Goal: Book appointment/travel/reservation

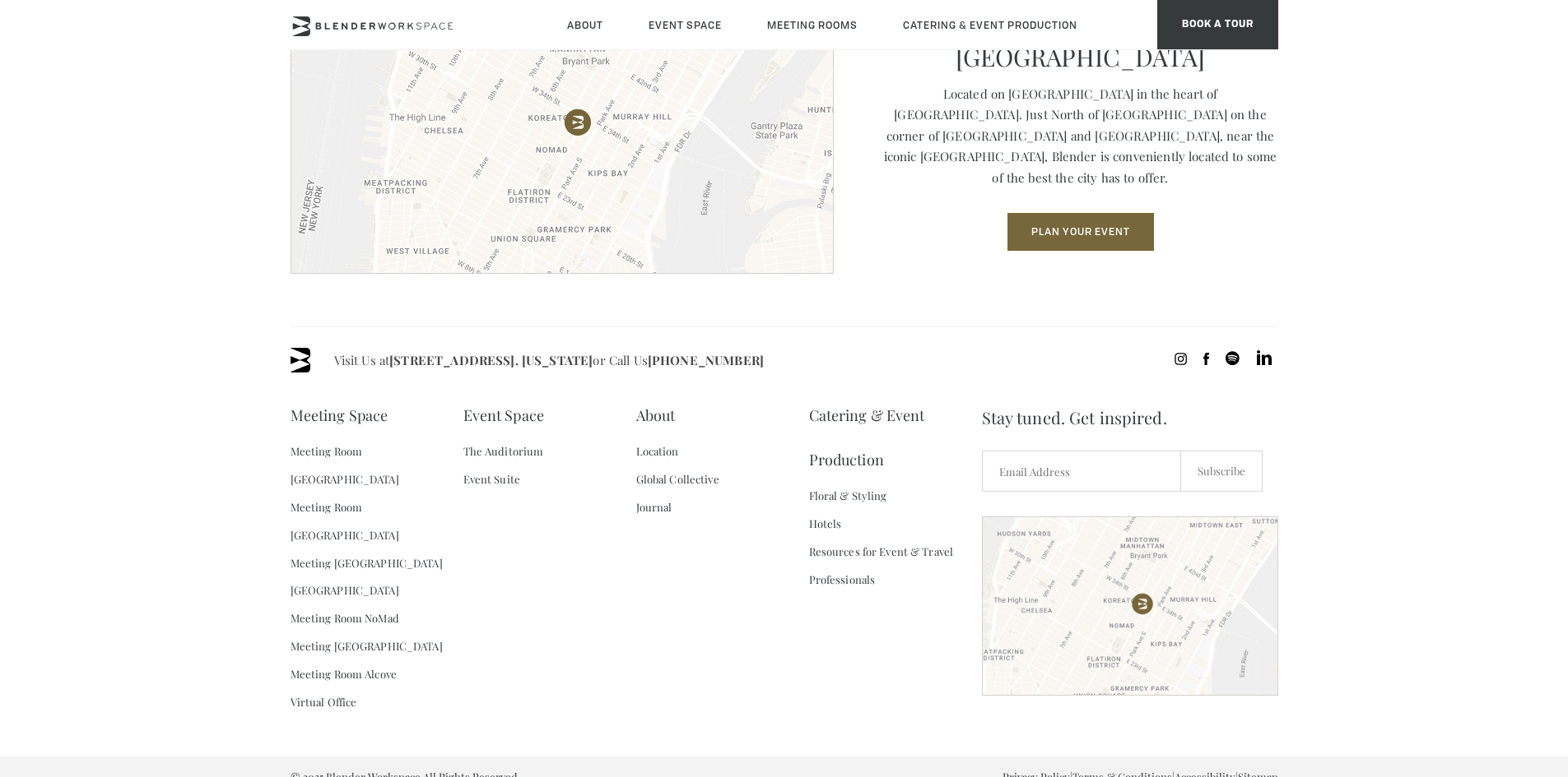
scroll to position [2339, 0]
click at [374, 447] on link "Meeting Room [GEOGRAPHIC_DATA]" at bounding box center [377, 465] width 173 height 56
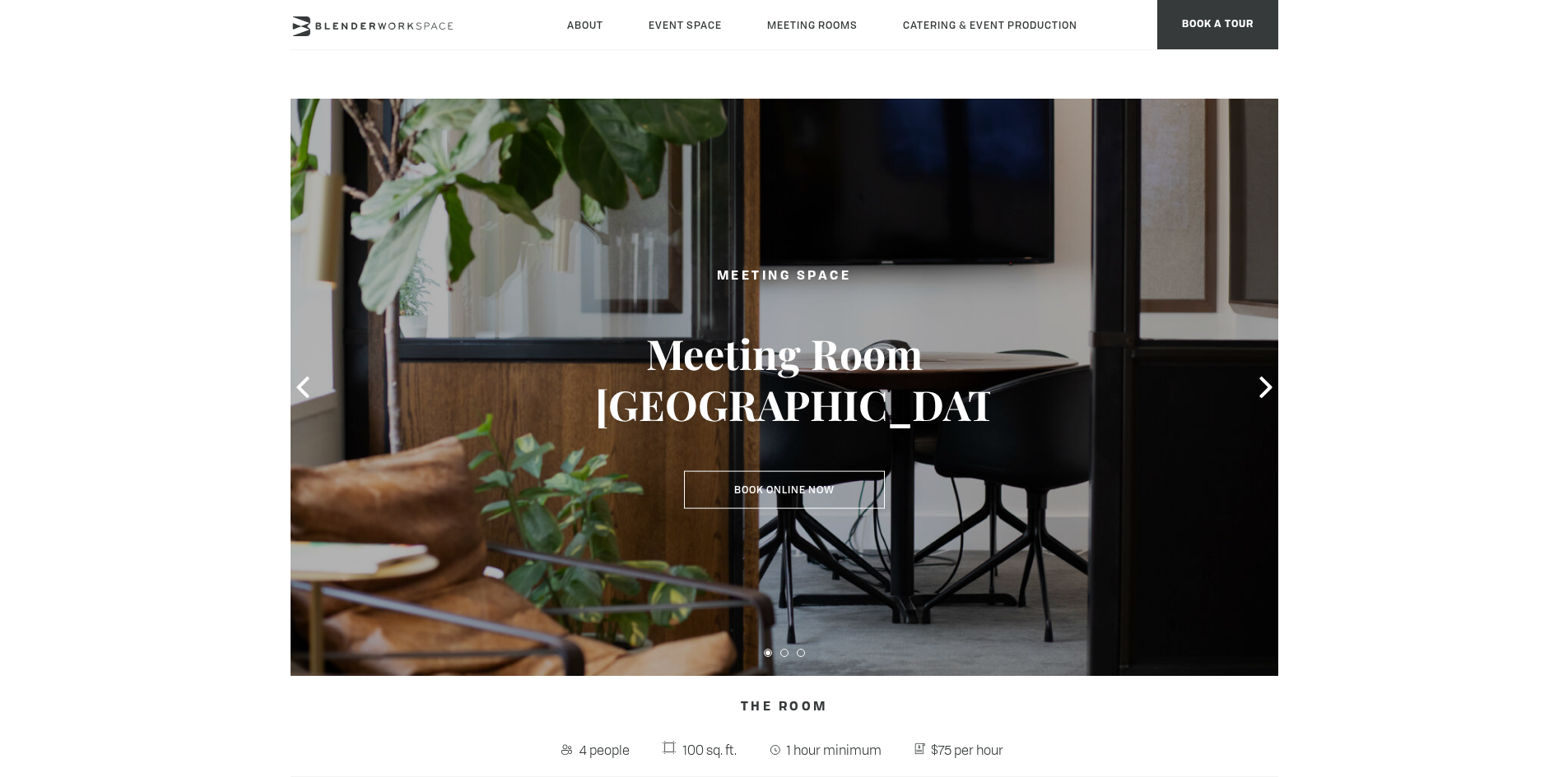
click at [0, 0] on link "The Auditorium" at bounding box center [0, 0] width 0 height 0
click at [0, 0] on link "Event Suite" at bounding box center [0, 0] width 0 height 0
click at [840, 69] on header "About Neighborhood Global Collective Journal Event Space The Auditorium Event S…" at bounding box center [784, 49] width 1568 height 99
click at [576, 20] on link "About" at bounding box center [584, 24] width 63 height 50
click at [682, 20] on link "Event Space" at bounding box center [685, 24] width 100 height 50
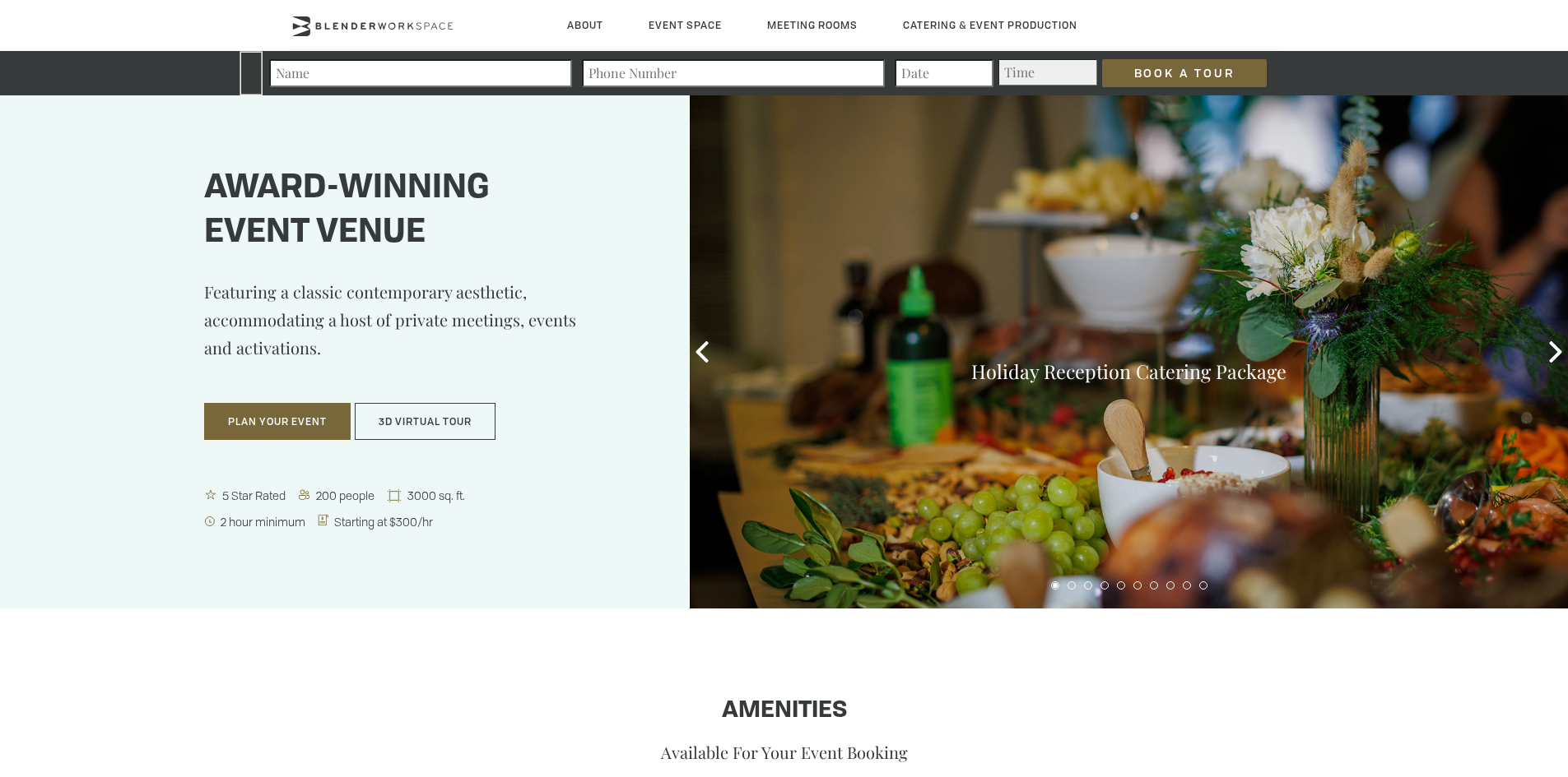
click at [0, 0] on link "Event Suite" at bounding box center [0, 0] width 0 height 0
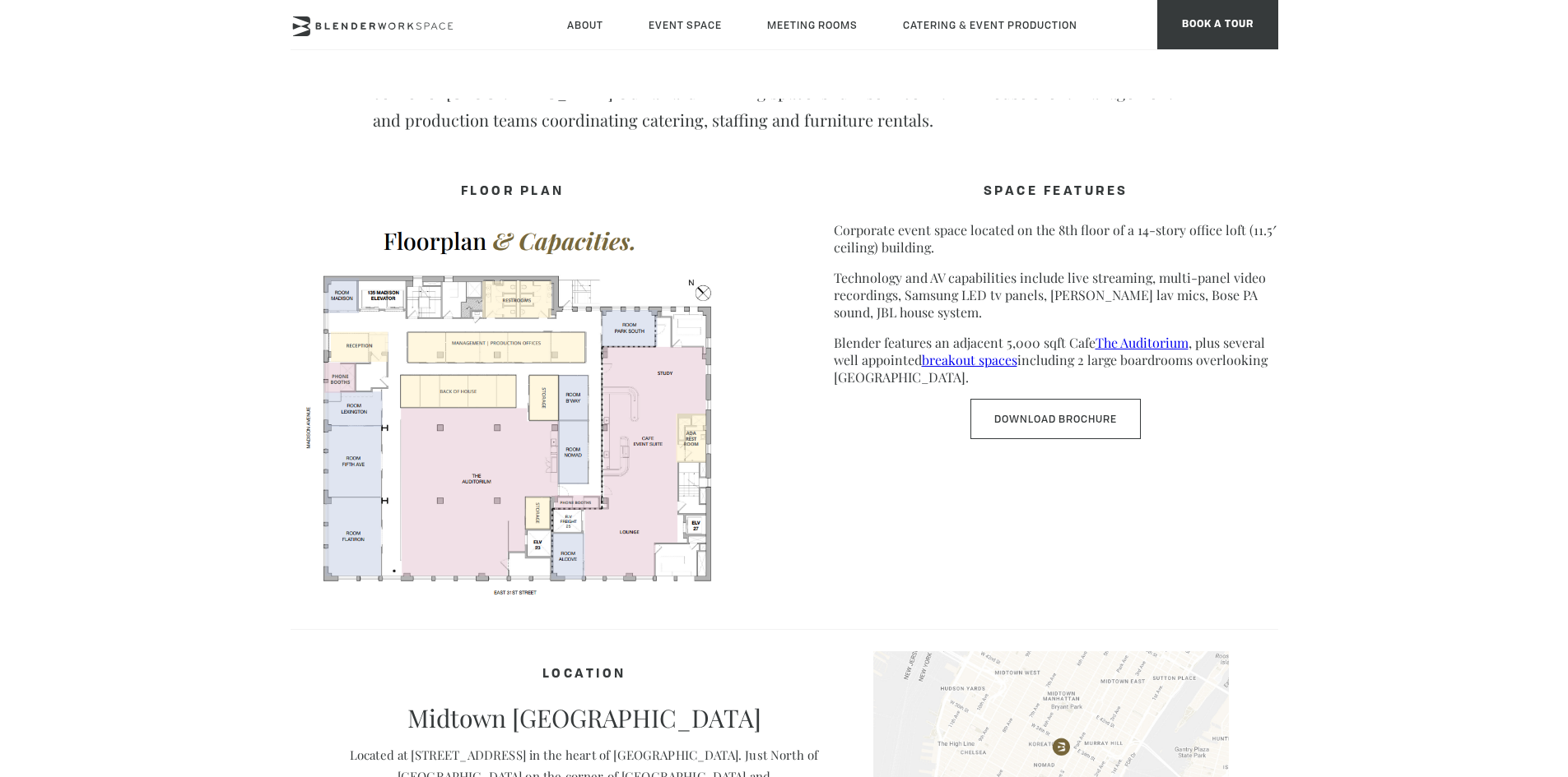
scroll to position [1070, 0]
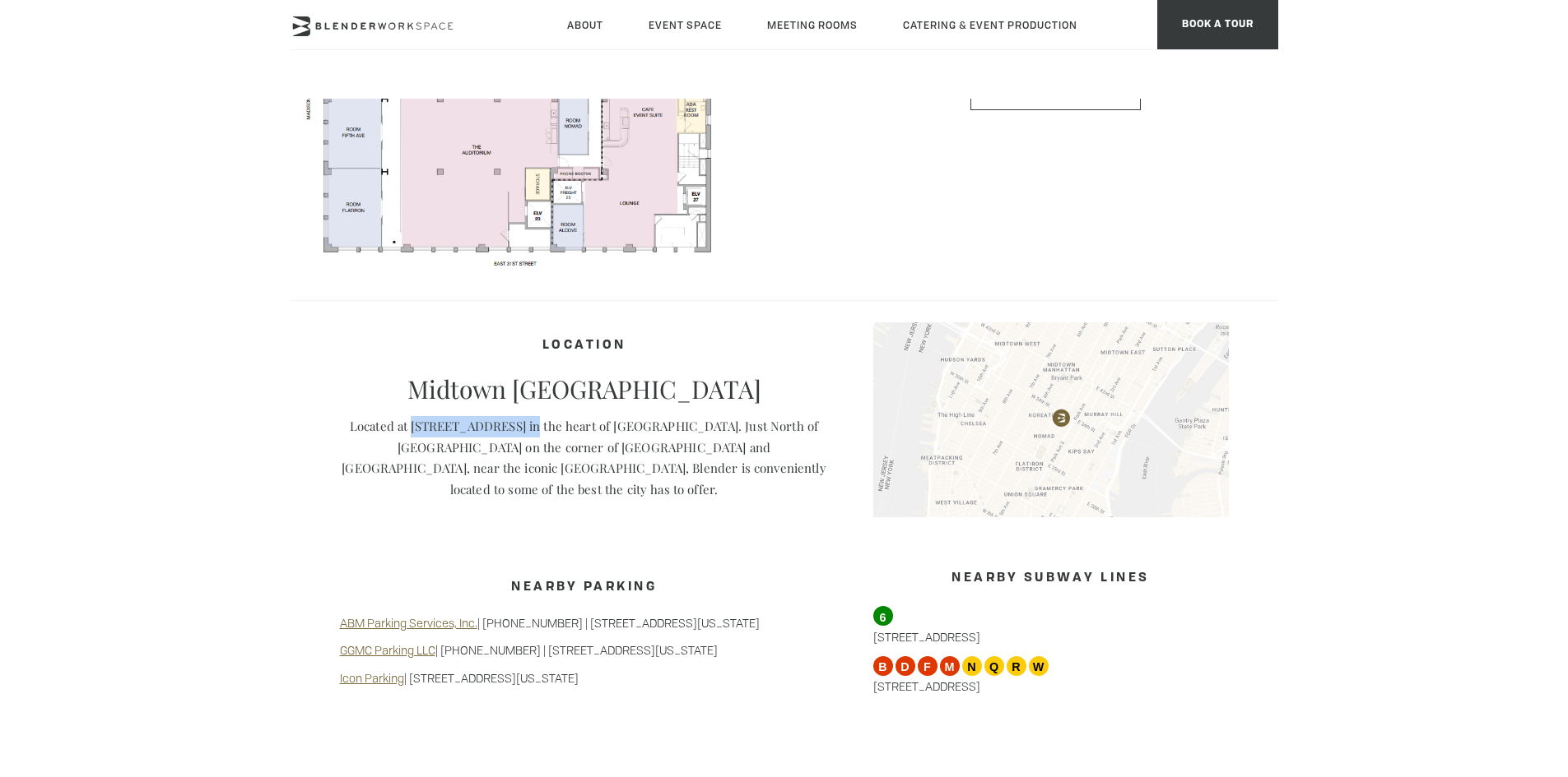
drag, startPoint x: 409, startPoint y: 430, endPoint x: 486, endPoint y: 429, distance: 77.0
click at [522, 431] on p "Located at 135 Madison Avenue in the heart of NoMad. Just North of Madison Squa…" at bounding box center [584, 458] width 489 height 84
copy p "135 Madison Avenue"
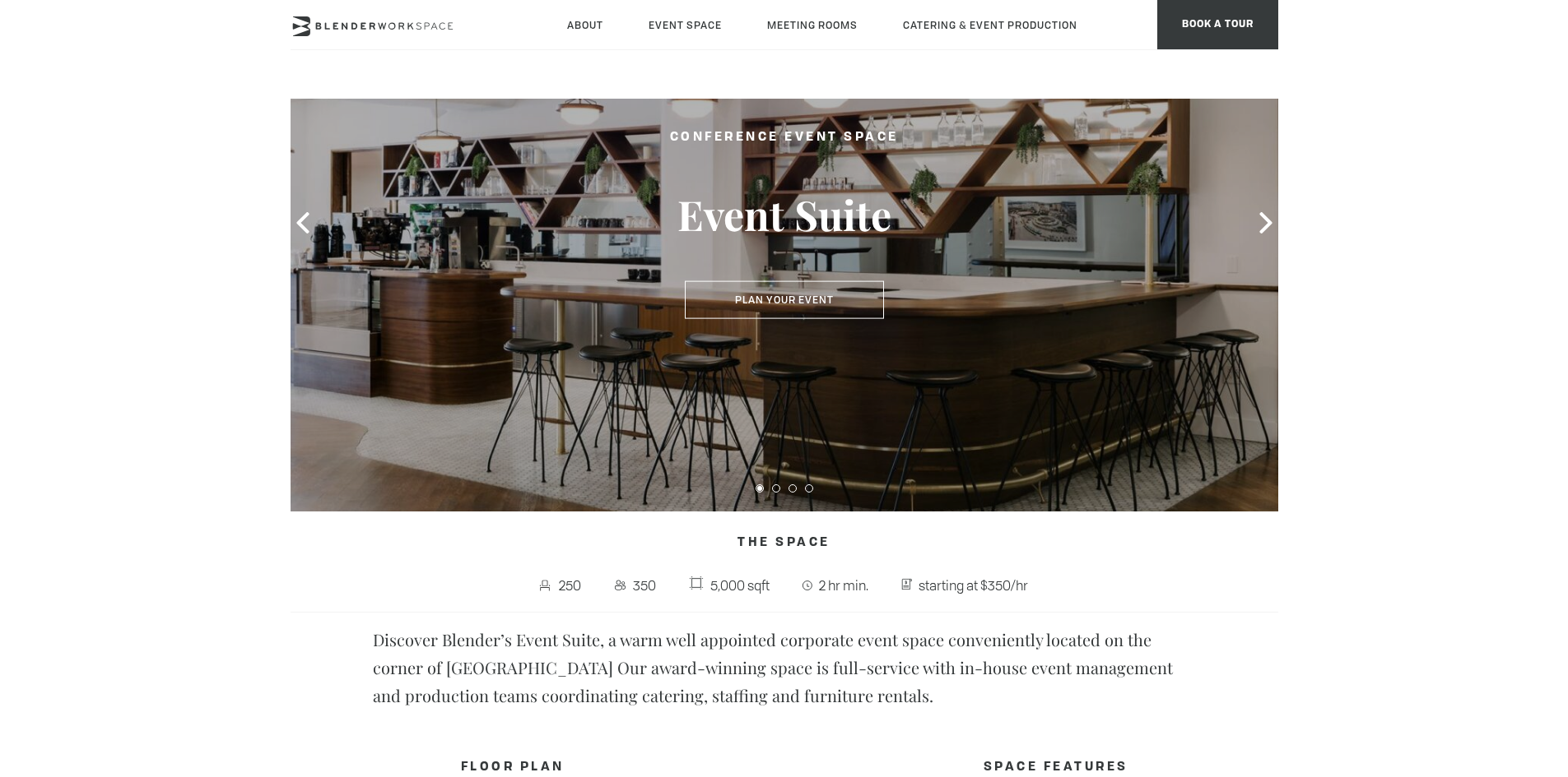
scroll to position [82, 0]
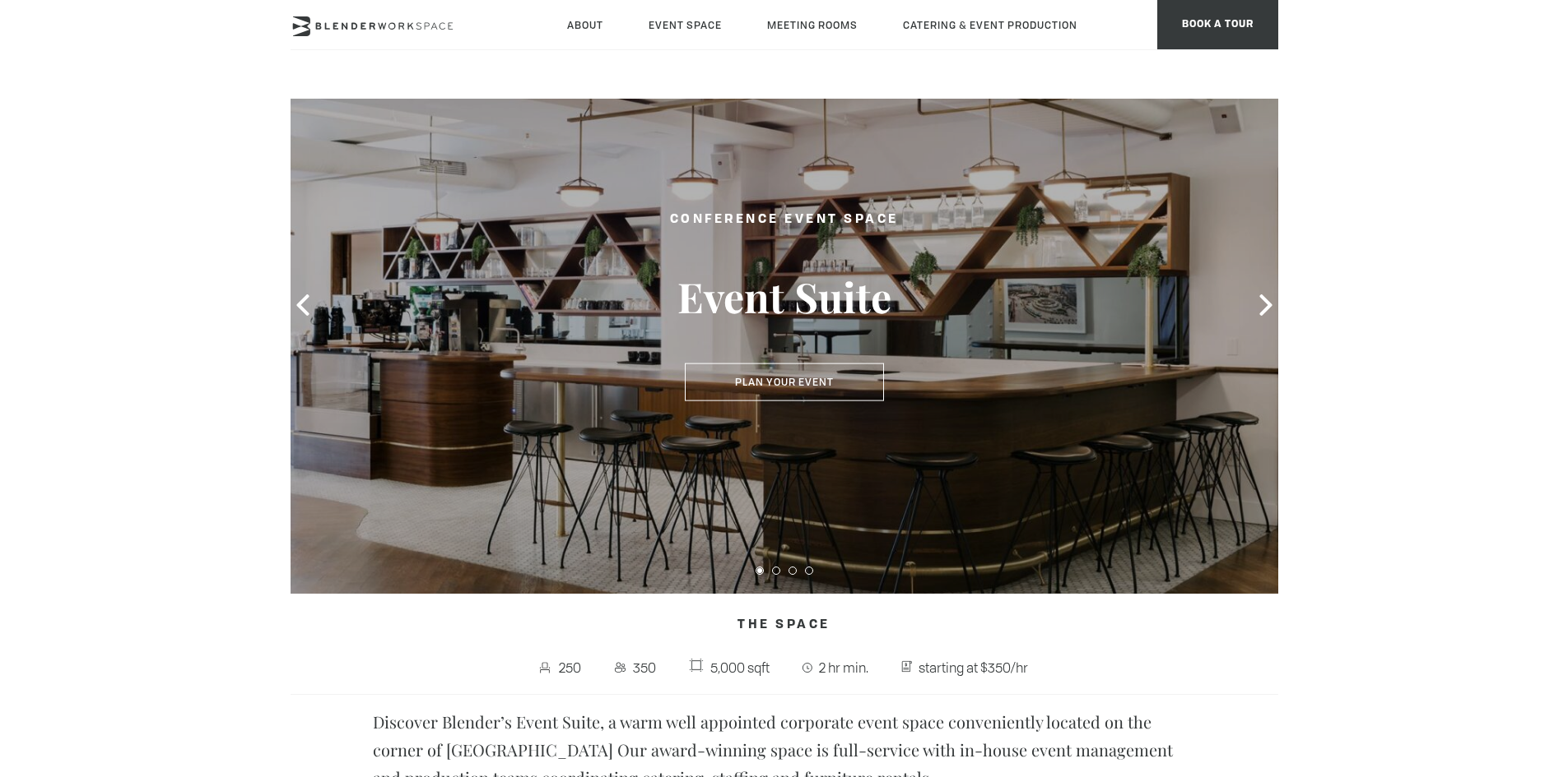
click at [1265, 308] on icon at bounding box center [1265, 305] width 13 height 22
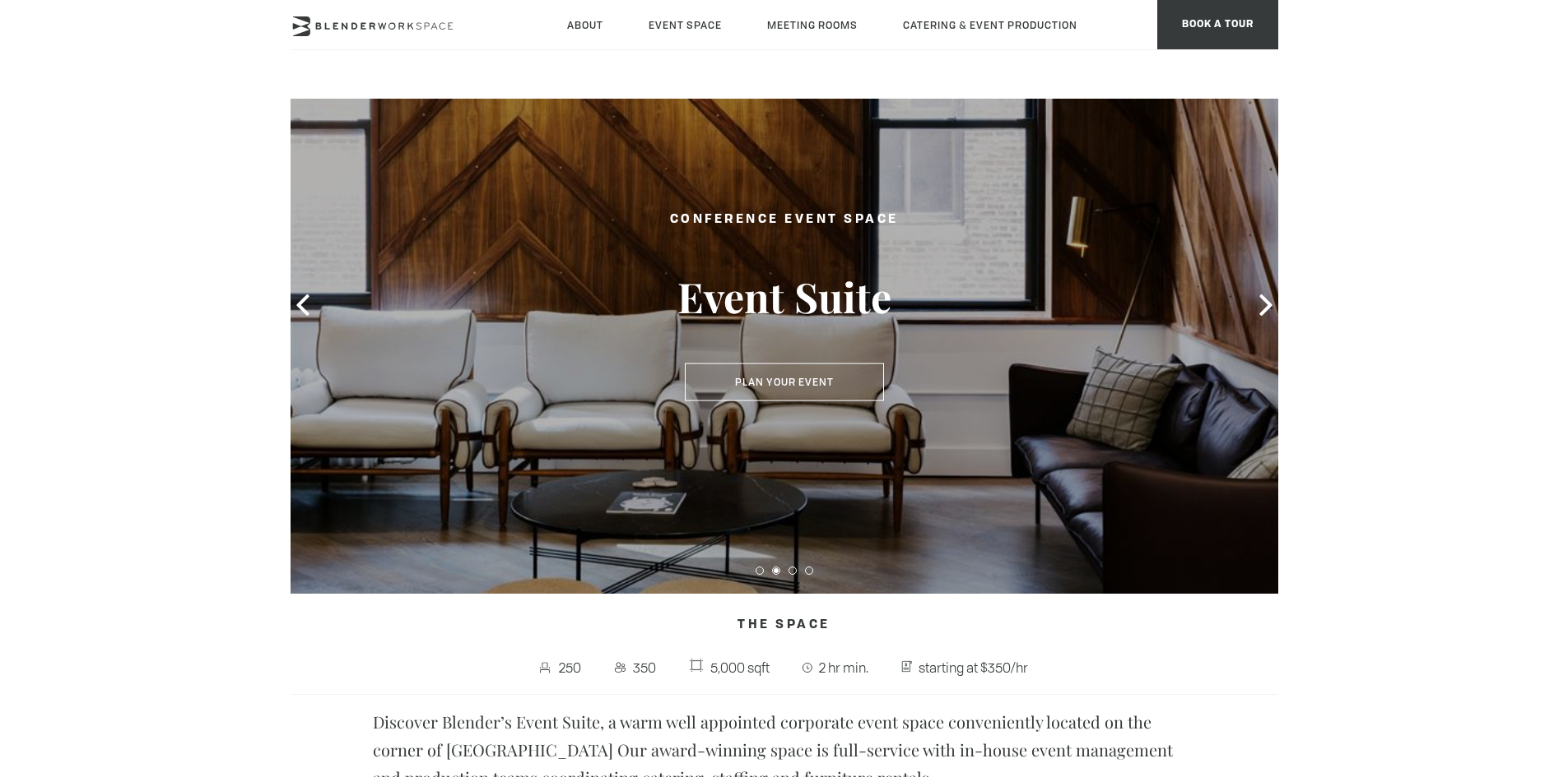
click at [1265, 308] on icon at bounding box center [1265, 305] width 13 height 22
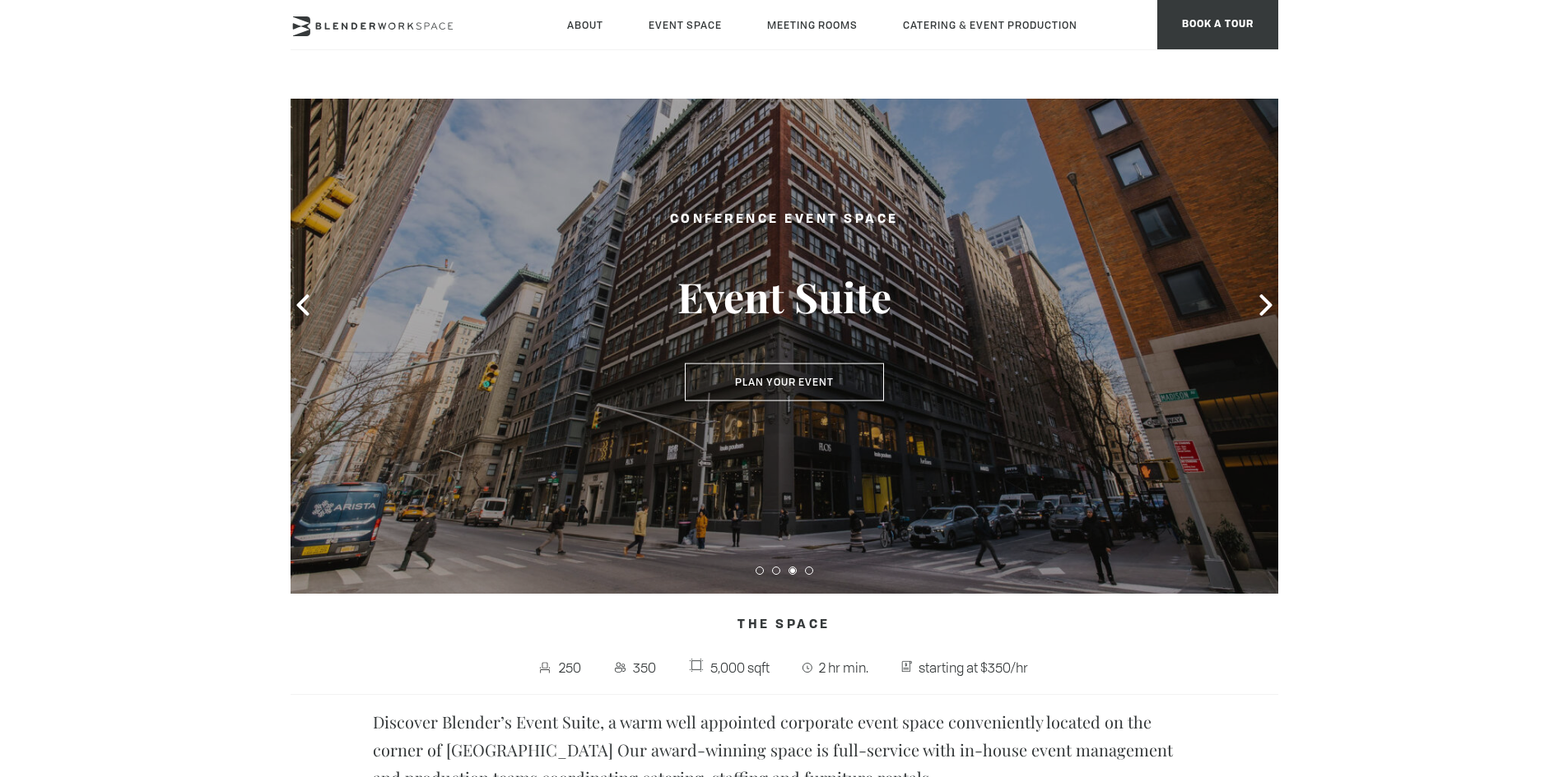
click at [1265, 308] on icon at bounding box center [1265, 305] width 13 height 22
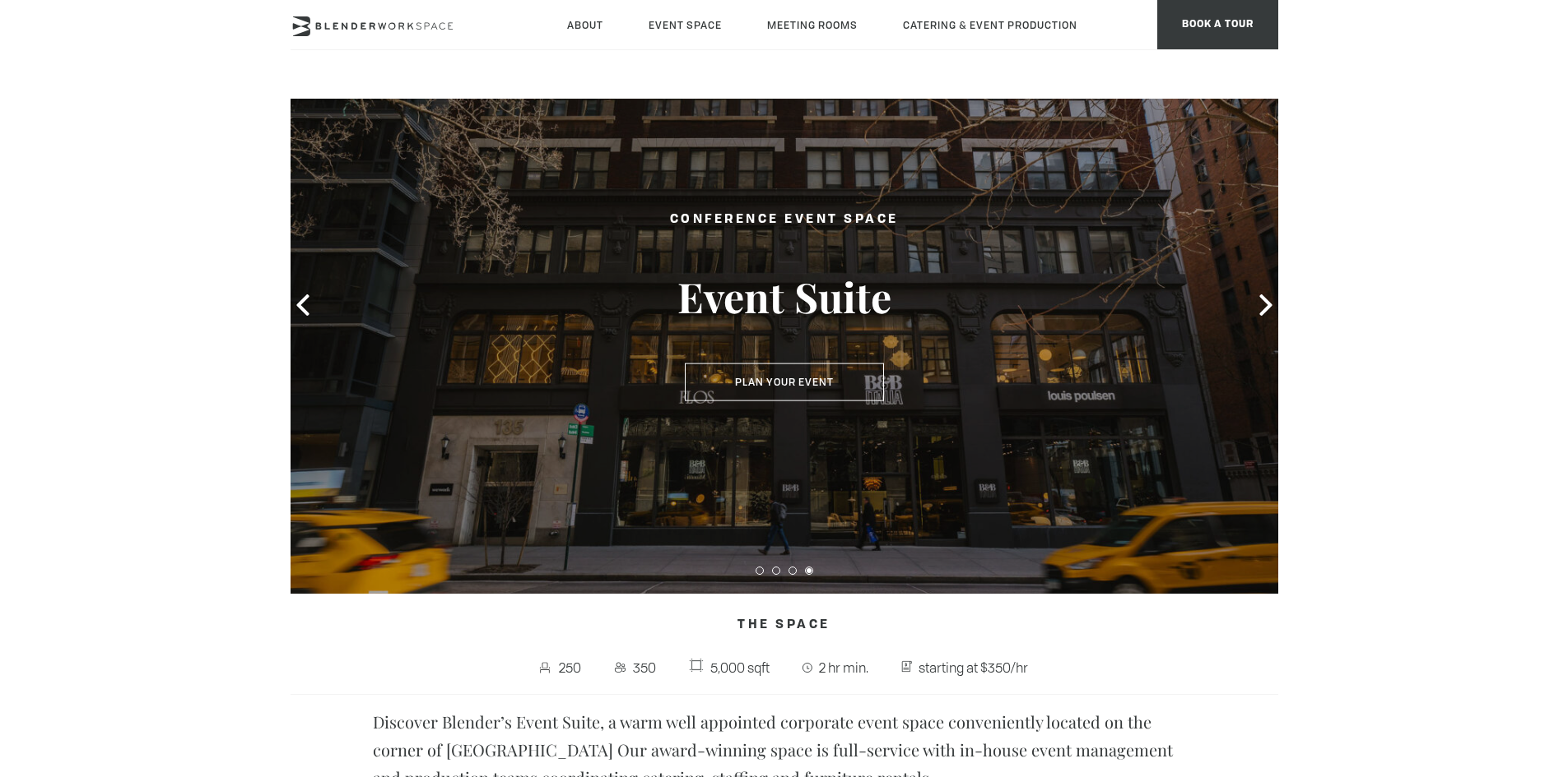
click at [1265, 308] on icon at bounding box center [1265, 305] width 13 height 22
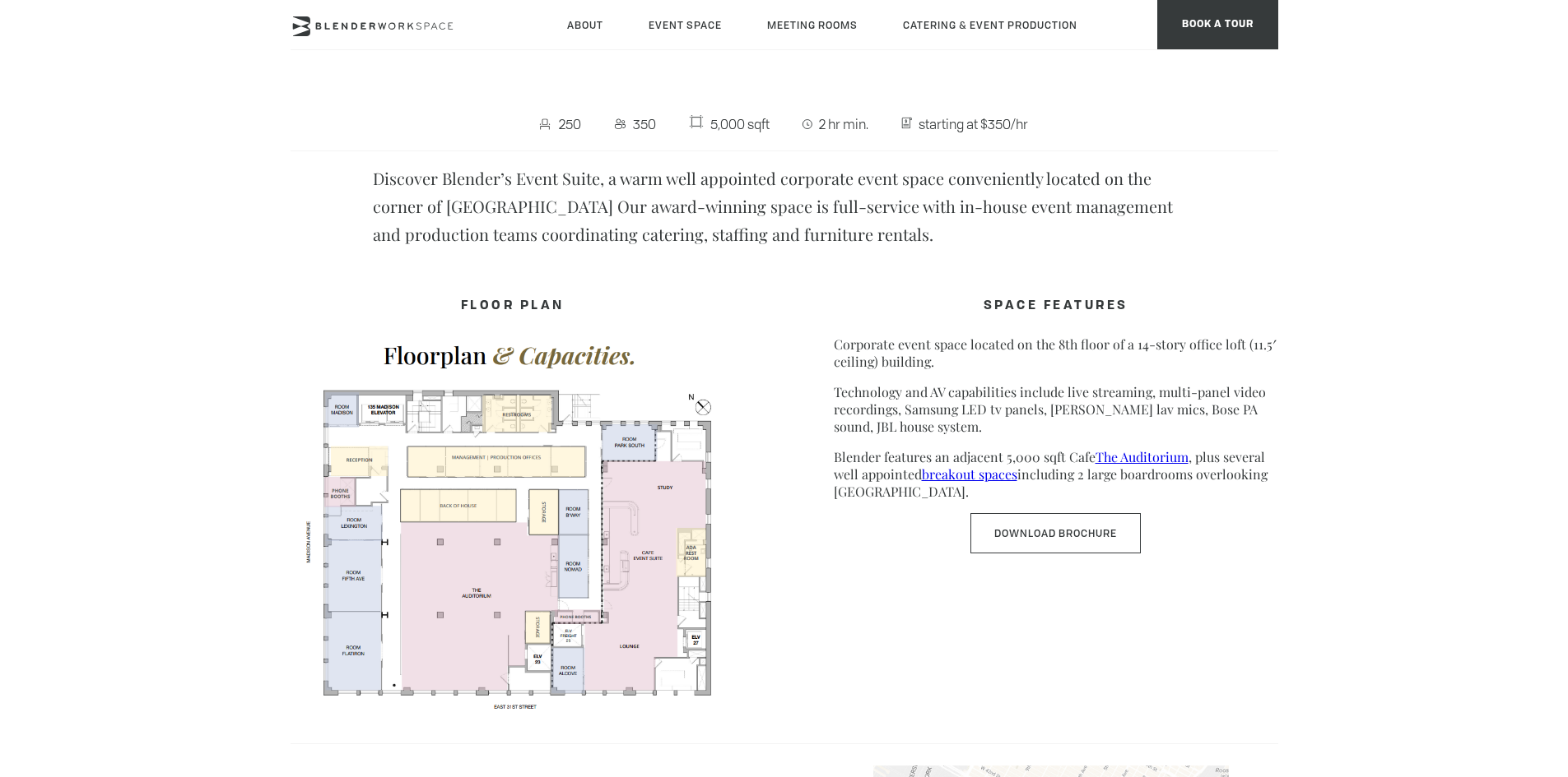
scroll to position [576, 0]
